Goal: Task Accomplishment & Management: Complete application form

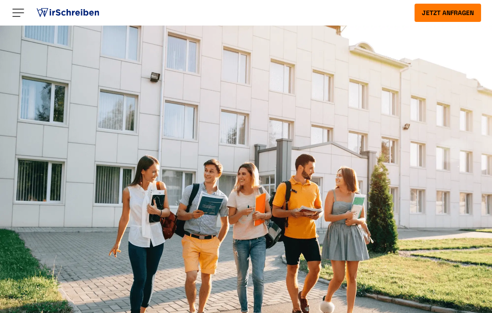
click at [447, 15] on button "Jetzt anfragen" at bounding box center [448, 13] width 67 height 18
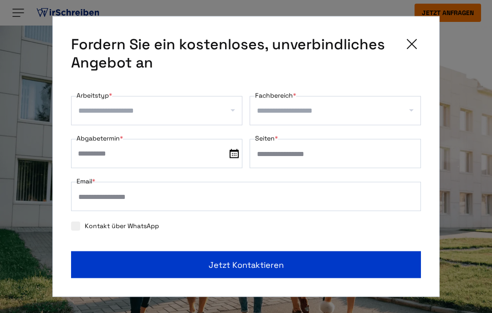
click at [231, 108] on input "Arbeitstyp *" at bounding box center [160, 110] width 164 height 15
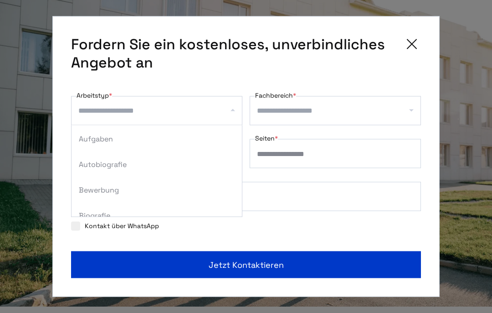
scroll to position [280, 0]
click at [115, 163] on div "Autobiografie" at bounding box center [157, 164] width 170 height 26
select select "**"
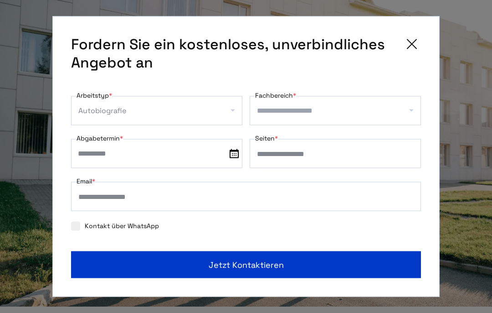
click at [283, 112] on input "Fachbereich *" at bounding box center [339, 110] width 164 height 15
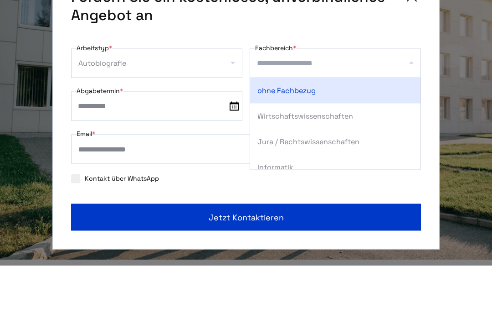
click at [304, 125] on div "ohne Fachbezug" at bounding box center [335, 138] width 170 height 26
select select "*"
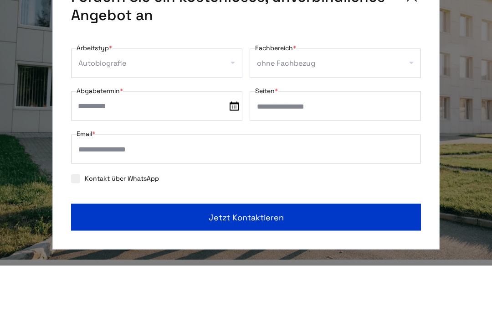
click at [236, 149] on img at bounding box center [234, 153] width 9 height 9
click at [236, 139] on input "text" at bounding box center [156, 153] width 171 height 29
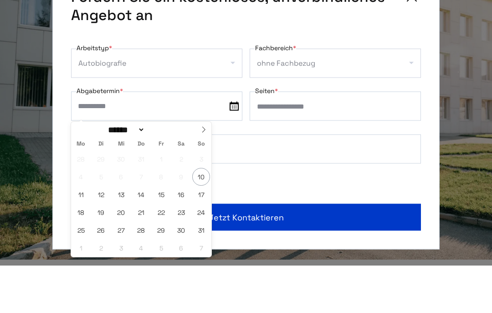
scroll to position [95, 0]
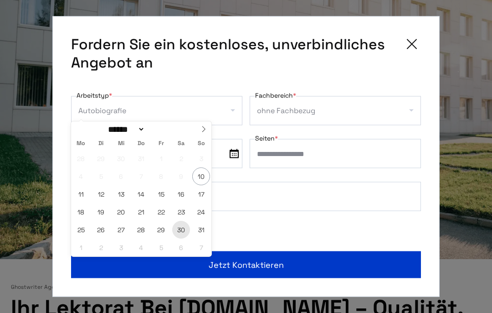
click at [185, 232] on span "30" at bounding box center [181, 230] width 18 height 18
type input "**********"
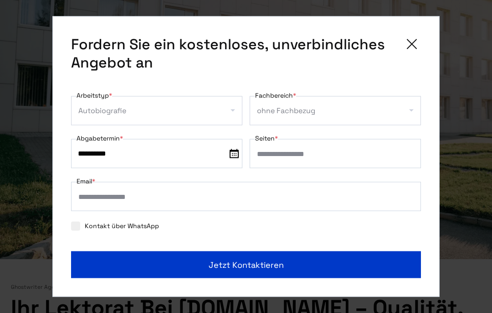
click at [267, 151] on input "Seiten *" at bounding box center [335, 153] width 171 height 29
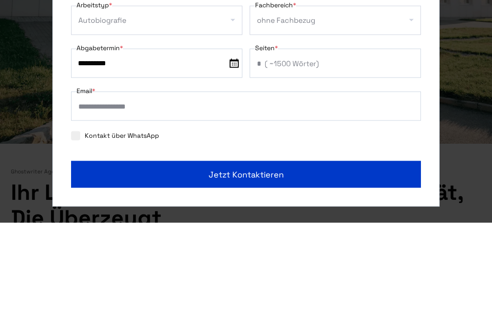
scroll to position [185, 0]
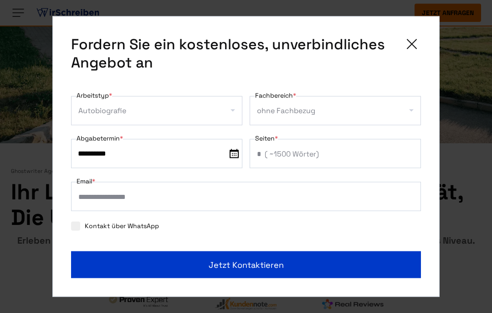
type input "*"
click at [104, 197] on input "Email *" at bounding box center [246, 196] width 350 height 29
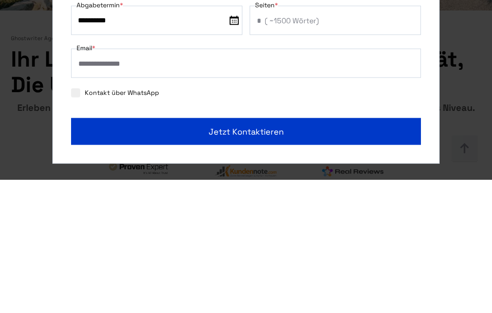
scroll to position [318, 0]
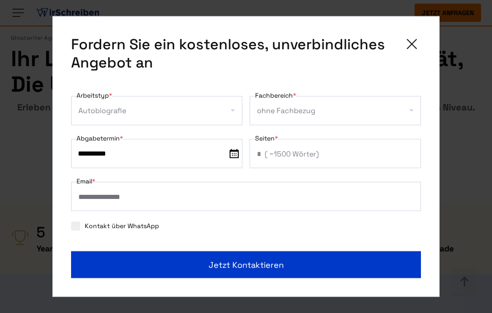
type input "**********"
click at [252, 266] on span "Jetzt kontaktieren" at bounding box center [246, 264] width 75 height 12
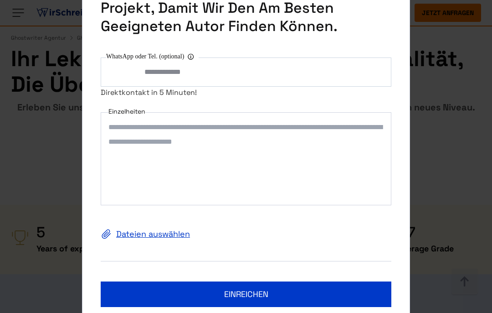
click at [128, 130] on textarea "Einzelheiten" at bounding box center [246, 158] width 291 height 93
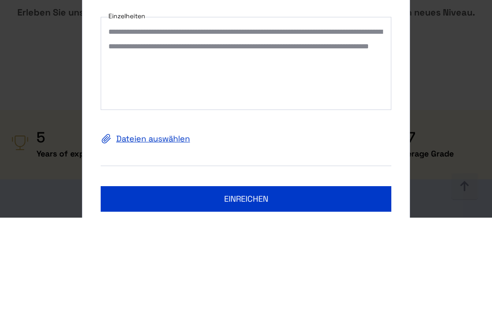
scroll to position [413, 0]
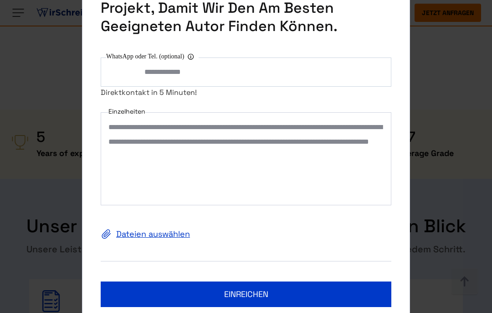
type textarea "**********"
click at [159, 236] on label "Dateien auswählen" at bounding box center [246, 233] width 291 height 15
click at [0, 0] on input "Dateien auswählen" at bounding box center [0, 0] width 0 height 0
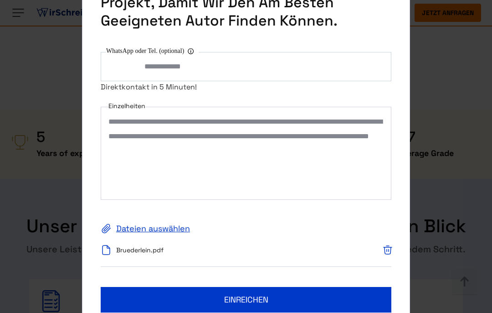
click at [251, 298] on button "einreichen" at bounding box center [246, 300] width 291 height 26
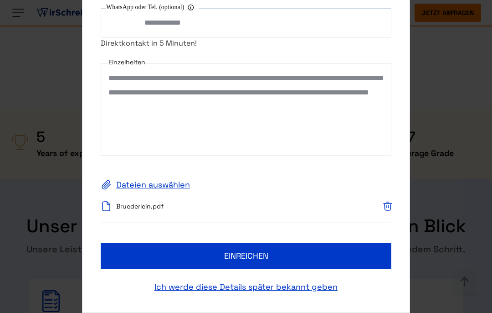
scroll to position [44, 0]
click at [249, 256] on button "einreichen" at bounding box center [246, 256] width 291 height 26
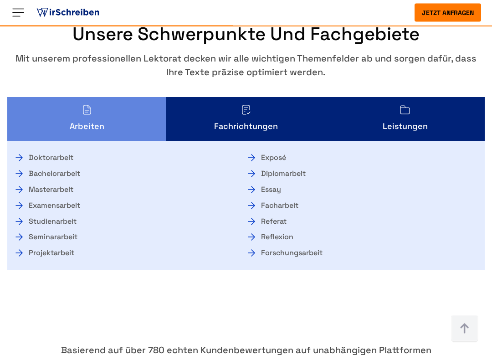
scroll to position [1456, 0]
click at [409, 114] on img at bounding box center [405, 109] width 11 height 11
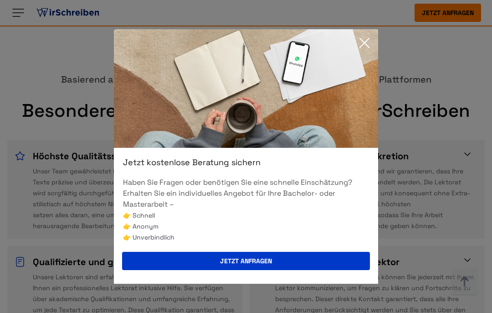
scroll to position [1646, 0]
click at [370, 44] on icon at bounding box center [364, 43] width 18 height 18
